Goal: Find contact information: Find contact information

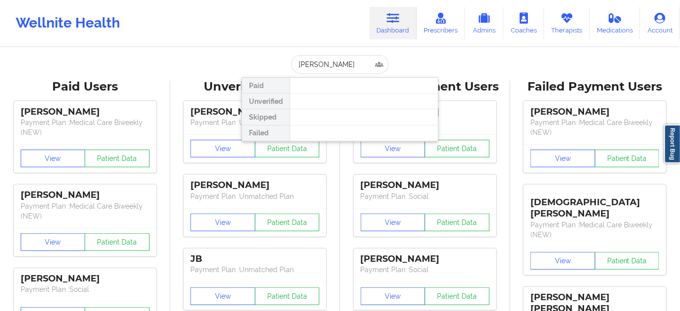
click at [295, 68] on input "[PERSON_NAME]" at bounding box center [339, 64] width 97 height 19
type input "[PERSON_NAME]"
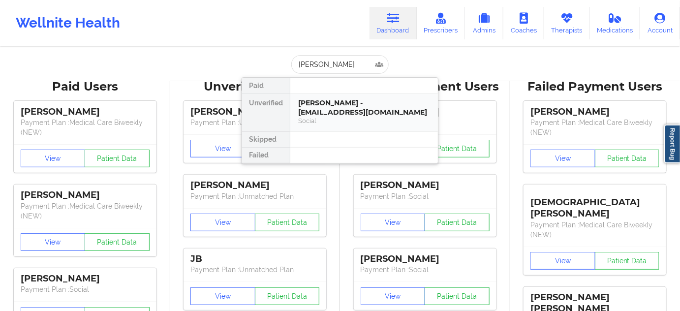
click at [340, 98] on div "[PERSON_NAME] - [EMAIL_ADDRESS][DOMAIN_NAME]" at bounding box center [364, 107] width 132 height 18
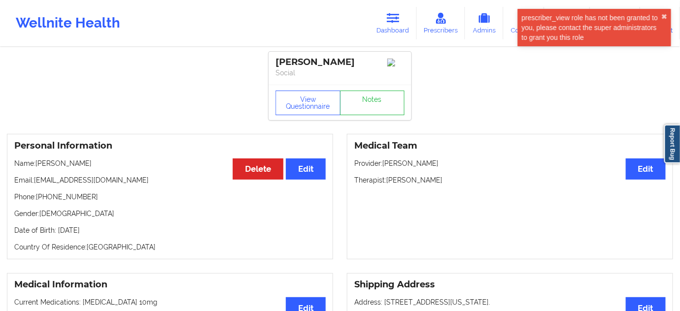
click at [296, 59] on div "[PERSON_NAME]" at bounding box center [340, 62] width 129 height 11
copy div "[PERSON_NAME]"
click at [323, 59] on div "[PERSON_NAME]" at bounding box center [340, 62] width 129 height 11
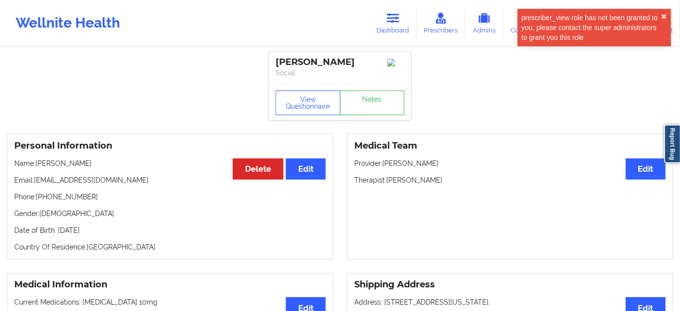
copy div "[PERSON_NAME]"
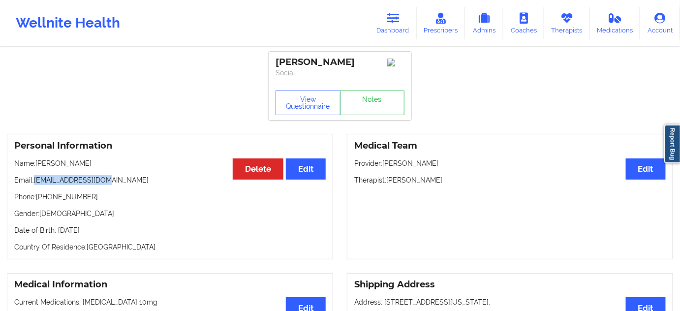
drag, startPoint x: 36, startPoint y: 182, endPoint x: 112, endPoint y: 185, distance: 76.3
click at [112, 185] on p "Email: [EMAIL_ADDRESS][DOMAIN_NAME]" at bounding box center [169, 180] width 311 height 10
copy p "[EMAIL_ADDRESS][DOMAIN_NAME]"
drag, startPoint x: 38, startPoint y: 200, endPoint x: 95, endPoint y: 198, distance: 57.6
click at [94, 200] on p "Phone: [PHONE_NUMBER]" at bounding box center [169, 197] width 311 height 10
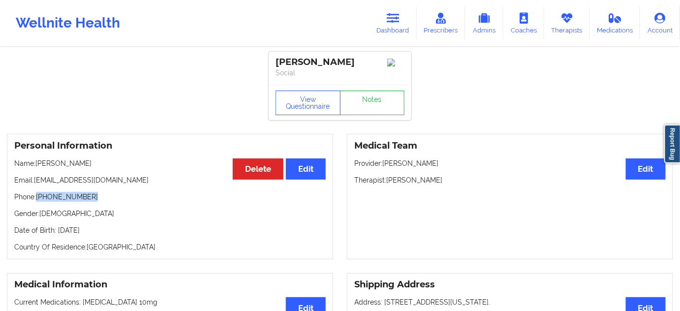
copy p "[PHONE_NUMBER]"
